Goal: Task Accomplishment & Management: Manage account settings

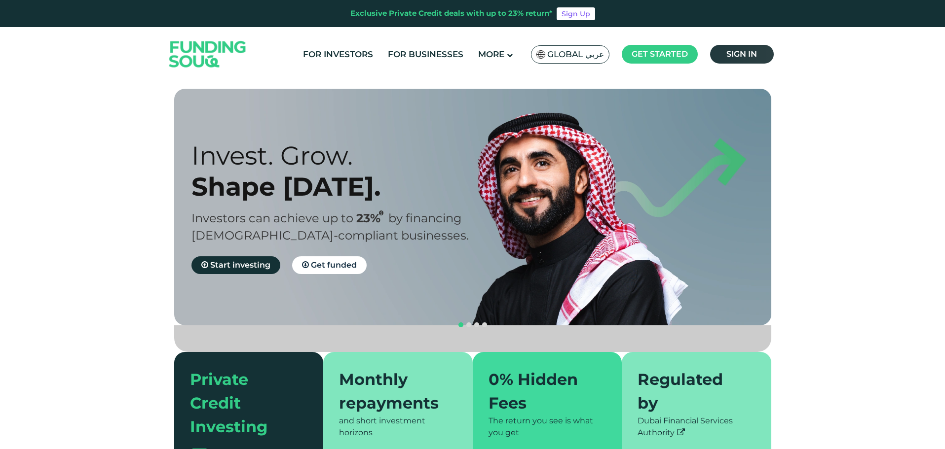
click at [751, 55] on span "Sign in" at bounding box center [741, 53] width 31 height 9
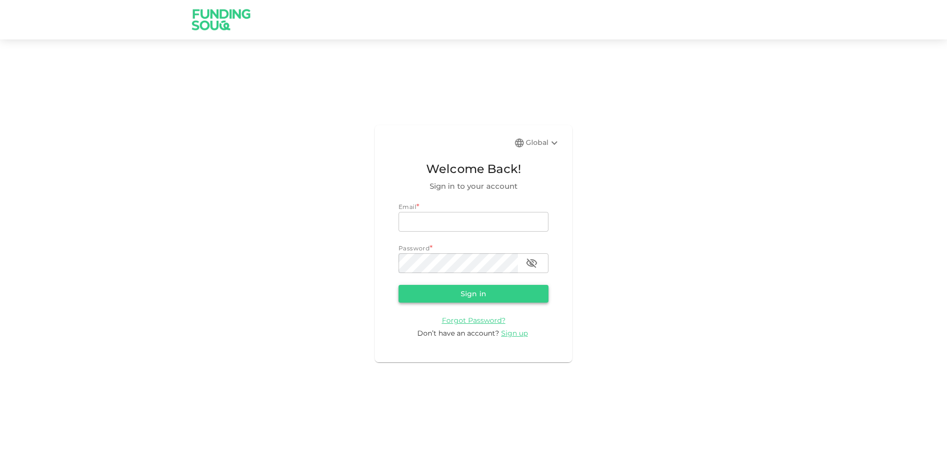
type input "halhindi81@gmail.com"
click at [475, 294] on button "Sign in" at bounding box center [474, 294] width 150 height 18
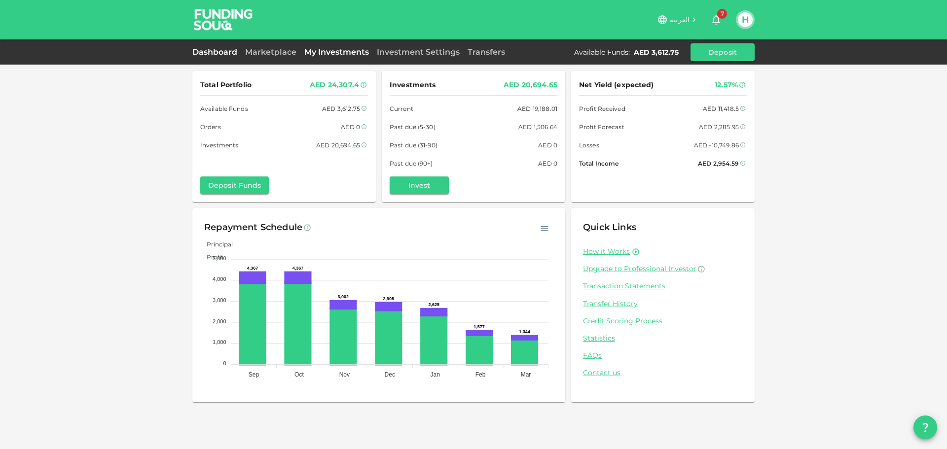
click at [330, 53] on link "My Investments" at bounding box center [336, 51] width 73 height 9
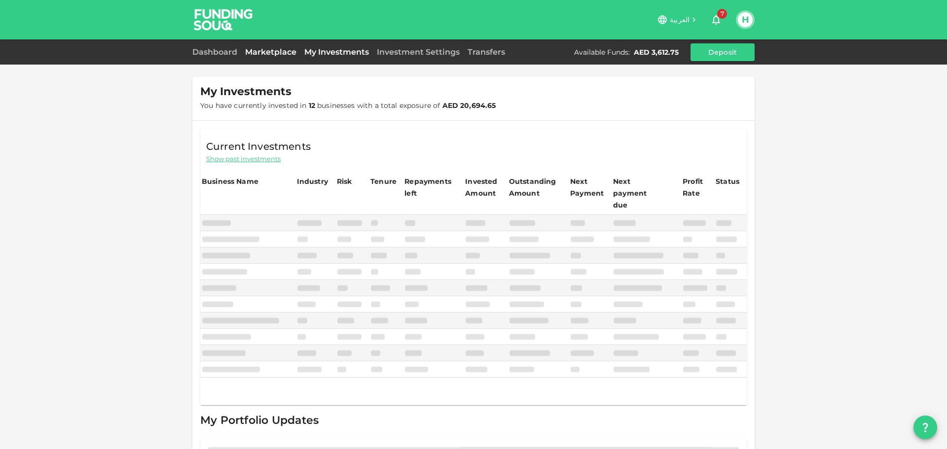
click at [277, 51] on link "Marketplace" at bounding box center [270, 51] width 59 height 9
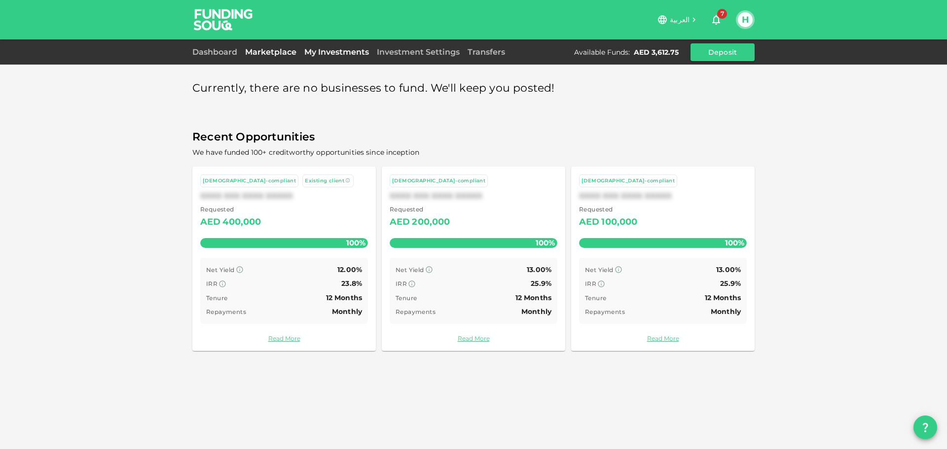
click at [331, 53] on link "My Investments" at bounding box center [336, 51] width 73 height 9
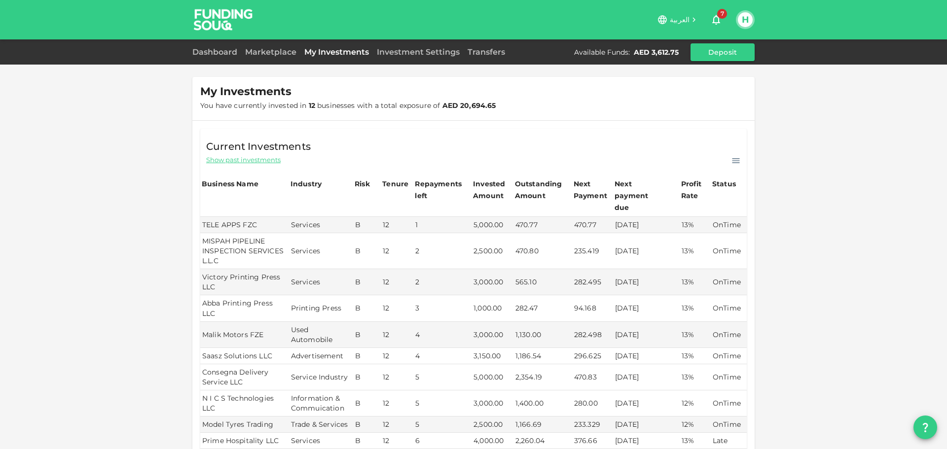
scroll to position [49, 0]
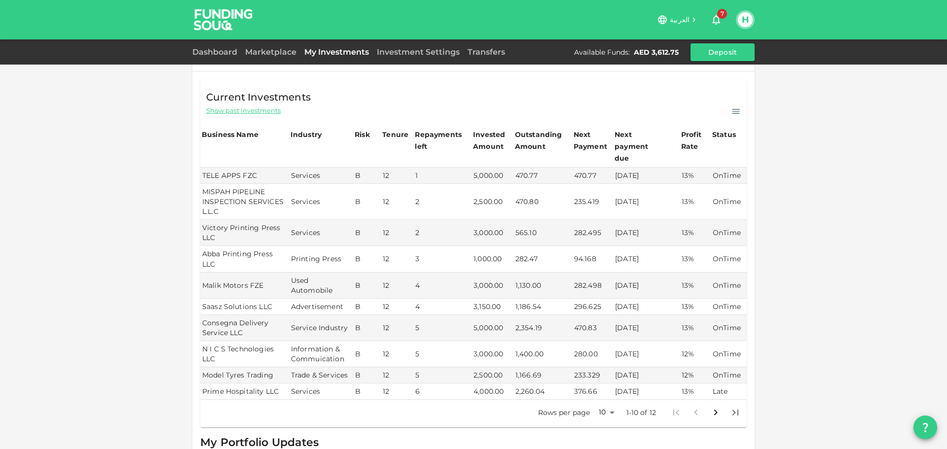
click at [610, 389] on body "العربية 7 H Dashboard Marketplace My Investments Investment Settings Transfers …" at bounding box center [473, 224] width 947 height 449
click at [610, 396] on li "25" at bounding box center [603, 397] width 30 height 18
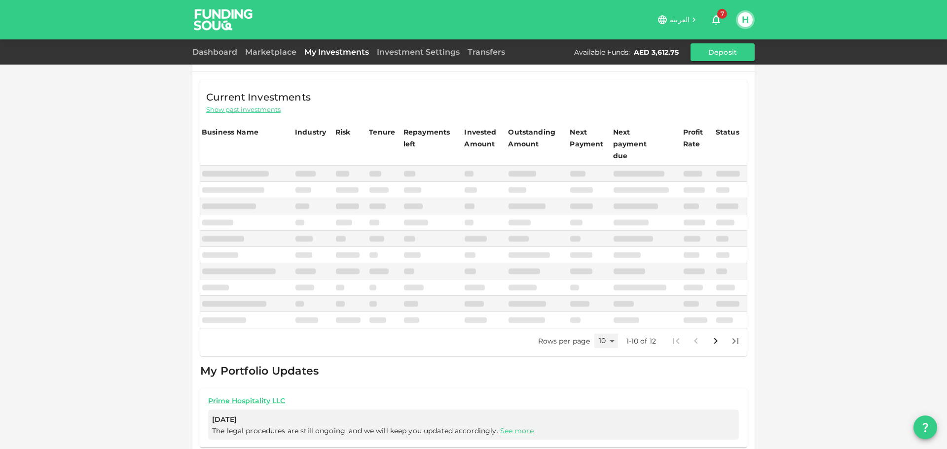
type input "25"
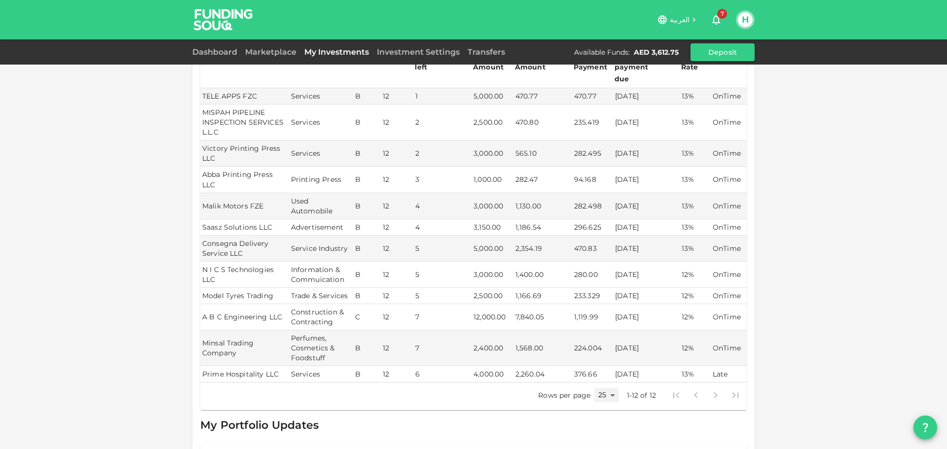
scroll to position [148, 0]
